Goal: Task Accomplishment & Management: Manage account settings

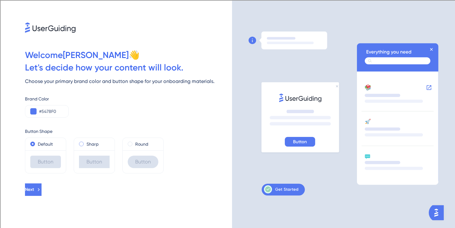
click at [104, 145] on div "Sharp" at bounding box center [94, 143] width 31 height 7
click at [131, 147] on div "Round" at bounding box center [143, 143] width 31 height 7
click at [86, 147] on div "Sharp" at bounding box center [94, 143] width 31 height 7
click at [57, 148] on div "Default" at bounding box center [45, 143] width 31 height 7
click at [138, 149] on div "Round" at bounding box center [143, 144] width 41 height 12
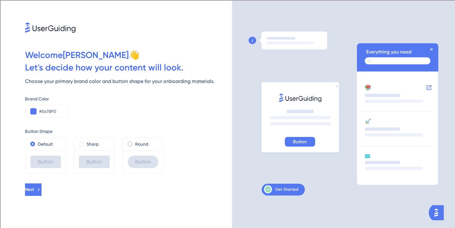
click at [131, 145] on span at bounding box center [130, 144] width 5 height 5
click at [134, 143] on input "radio" at bounding box center [134, 143] width 0 height 0
click at [47, 114] on input "#5478F0" at bounding box center [51, 111] width 24 height 7
type input "#5478F0"
click at [42, 194] on button "Next" at bounding box center [33, 190] width 17 height 12
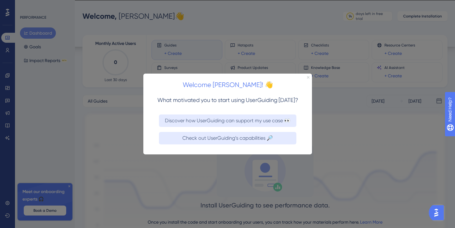
click at [307, 77] on icon "Close Preview" at bounding box center [308, 77] width 2 height 2
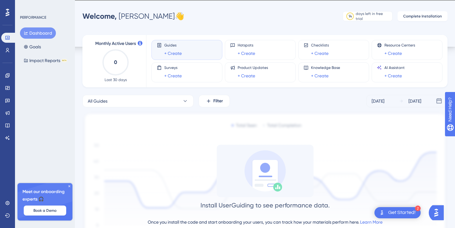
click at [407, 213] on div "Get Started!" at bounding box center [401, 212] width 27 height 7
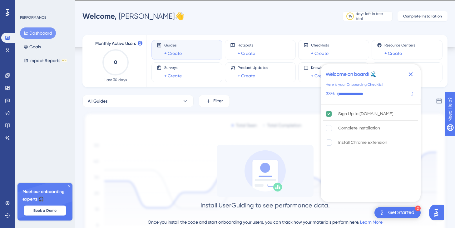
click at [410, 72] on icon "Close Checklist" at bounding box center [410, 74] width 7 height 7
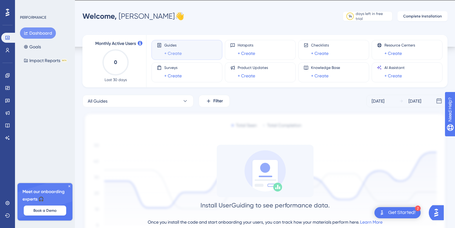
click at [174, 51] on link "+ Create" at bounding box center [172, 53] width 17 height 7
